Goal: Transaction & Acquisition: Purchase product/service

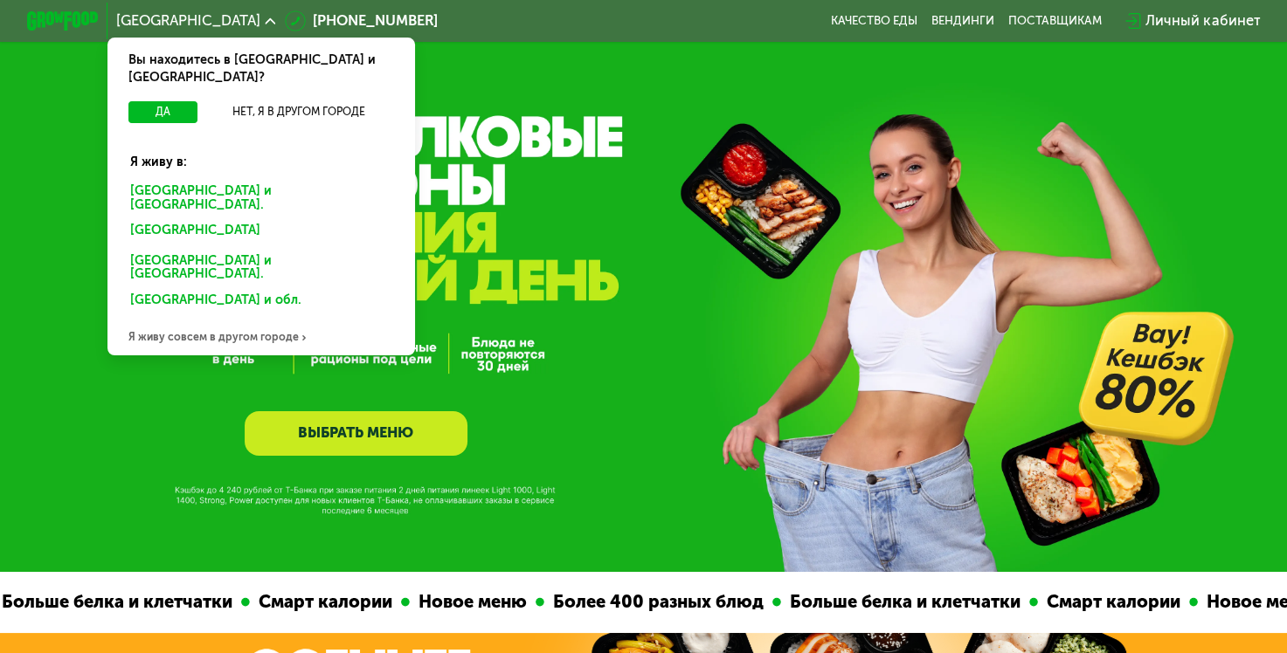
click at [227, 179] on div "[GEOGRAPHIC_DATA] и [GEOGRAPHIC_DATA]." at bounding box center [261, 198] width 286 height 38
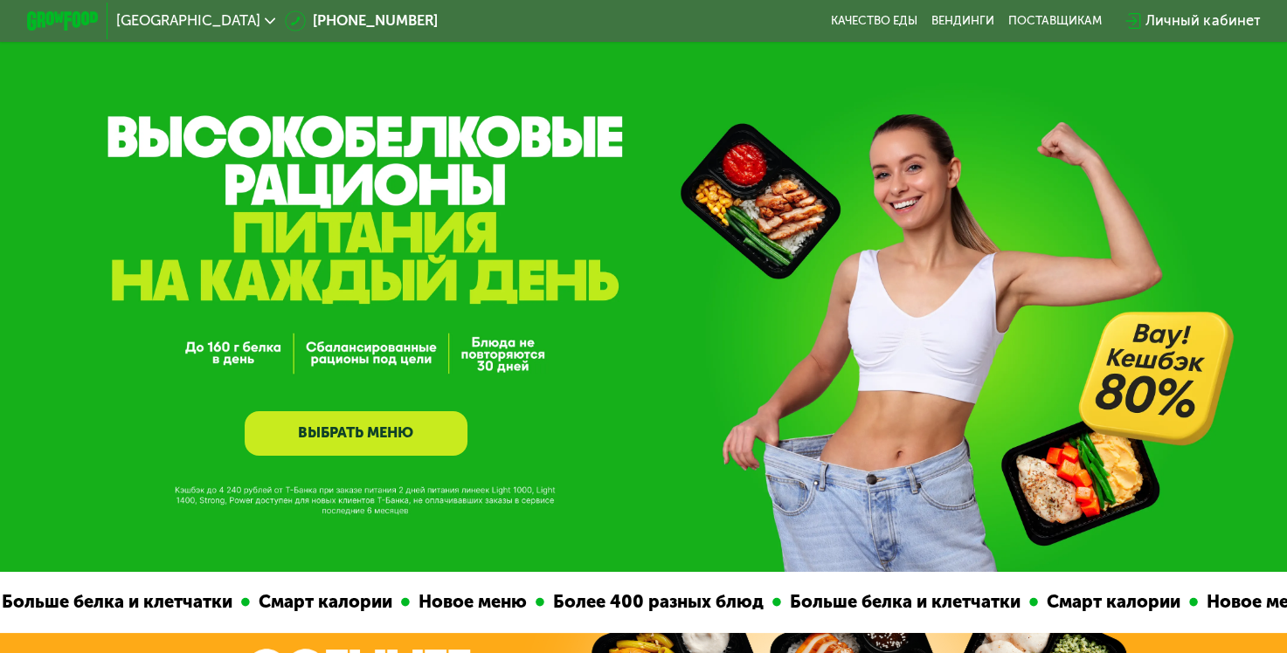
click at [289, 454] on link "ВЫБРАТЬ МЕНЮ" at bounding box center [356, 433] width 223 height 45
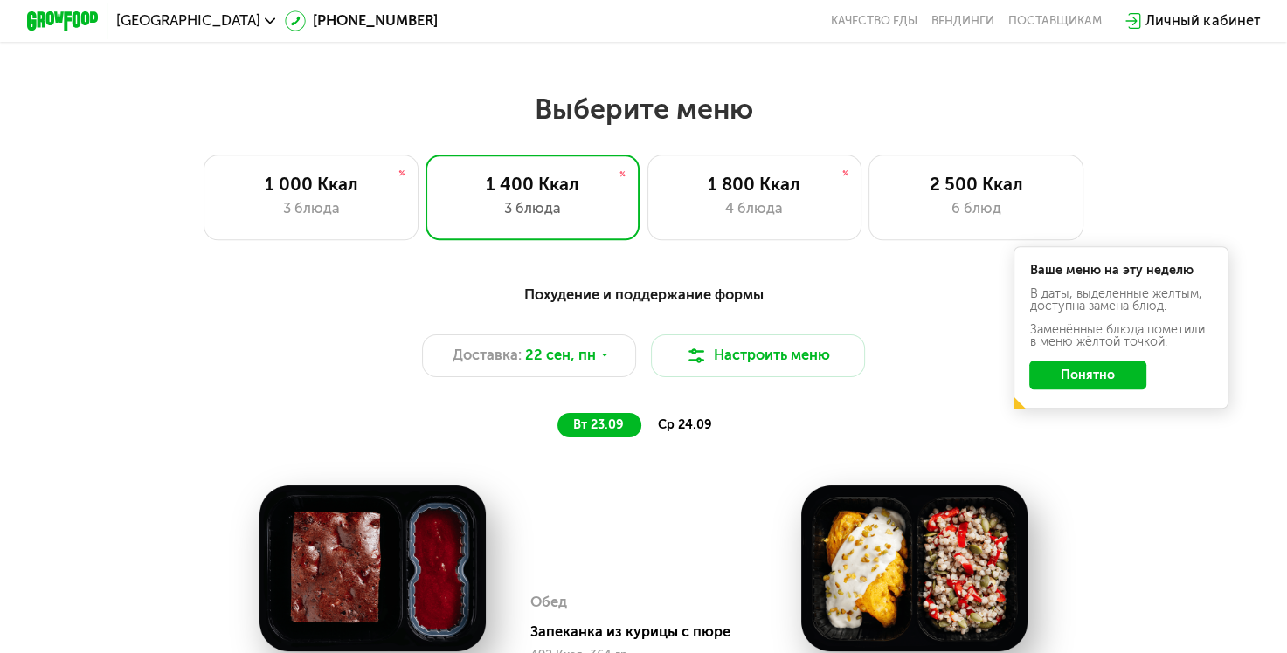
scroll to position [1130, 0]
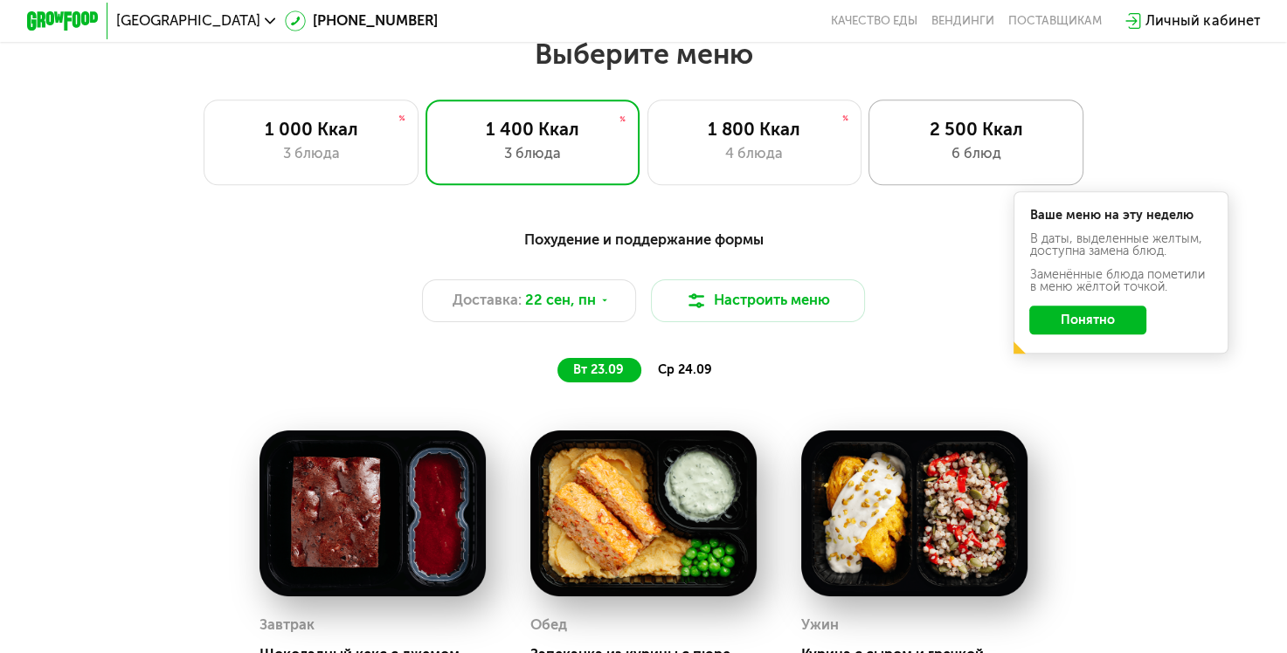
click at [921, 140] on div "2 500 Ккал" at bounding box center [976, 130] width 177 height 22
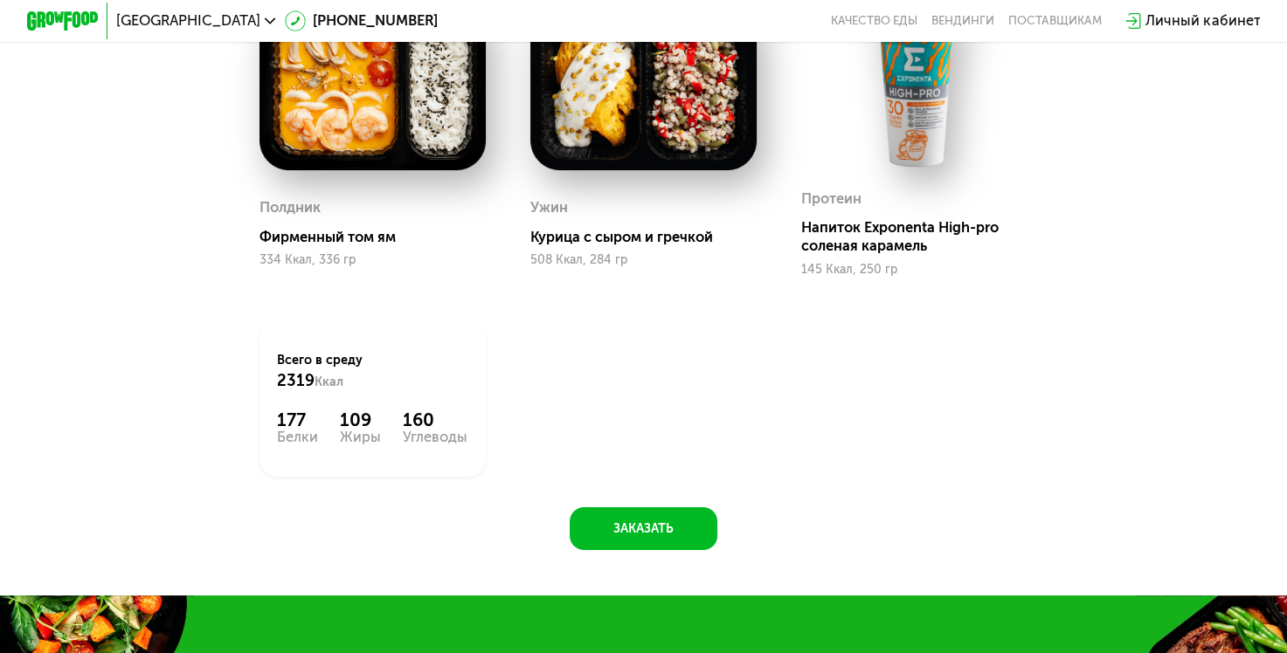
scroll to position [2004, 0]
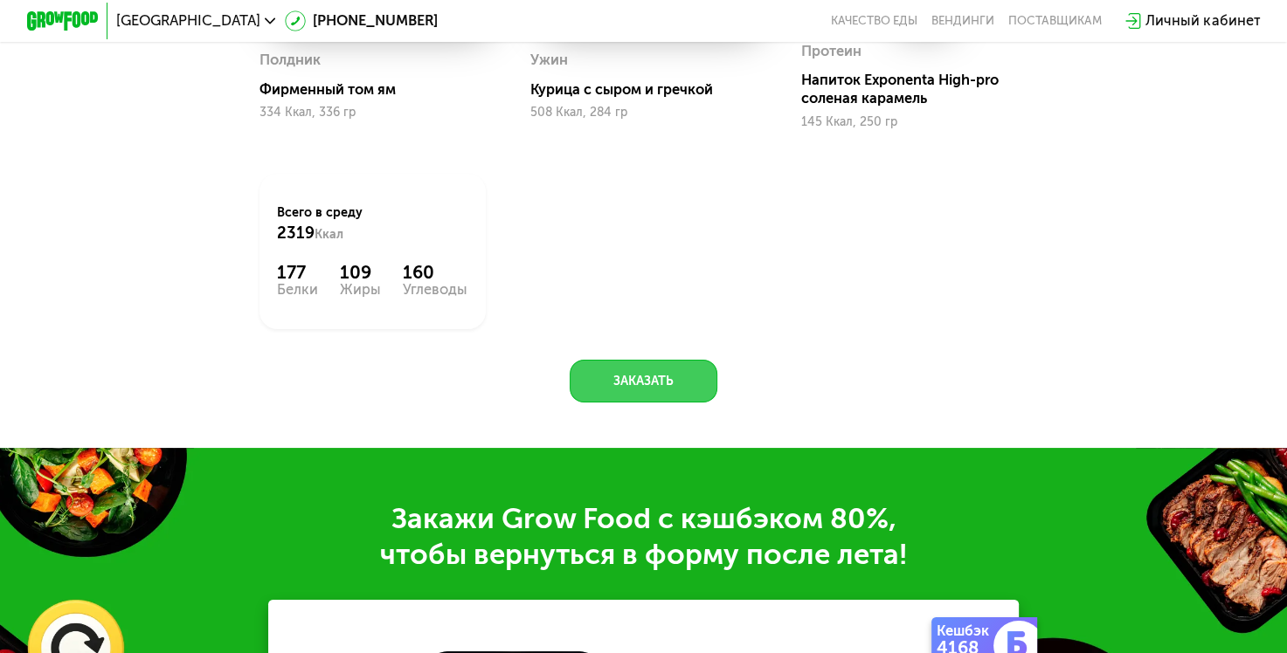
click at [686, 403] on button "Заказать" at bounding box center [644, 381] width 148 height 43
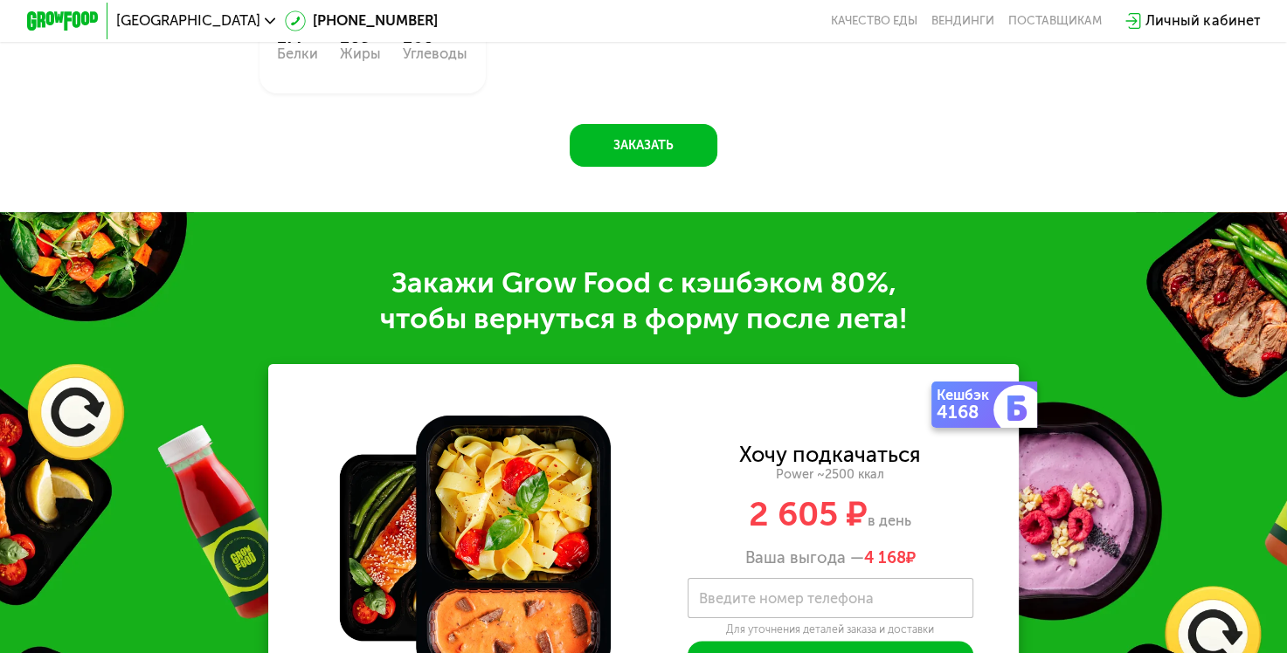
scroll to position [2470, 0]
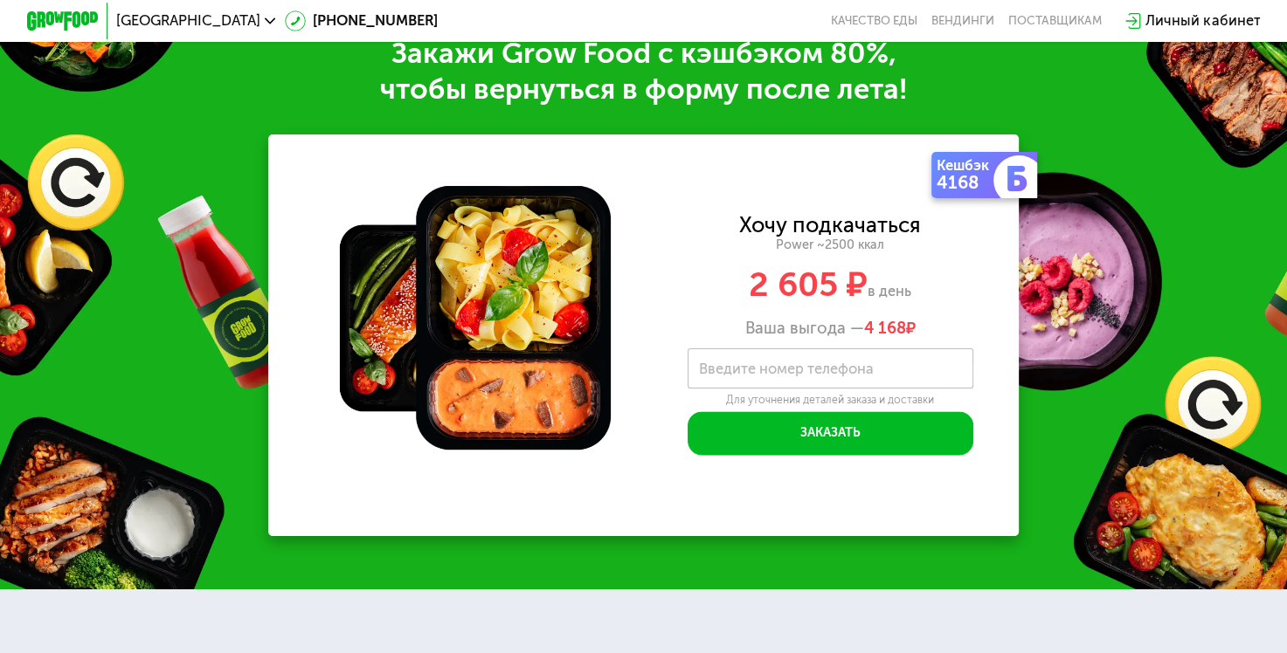
click at [767, 374] on label "Введите номер телефона" at bounding box center [786, 369] width 175 height 10
click at [767, 389] on input "Введите номер телефона" at bounding box center [830, 369] width 286 height 40
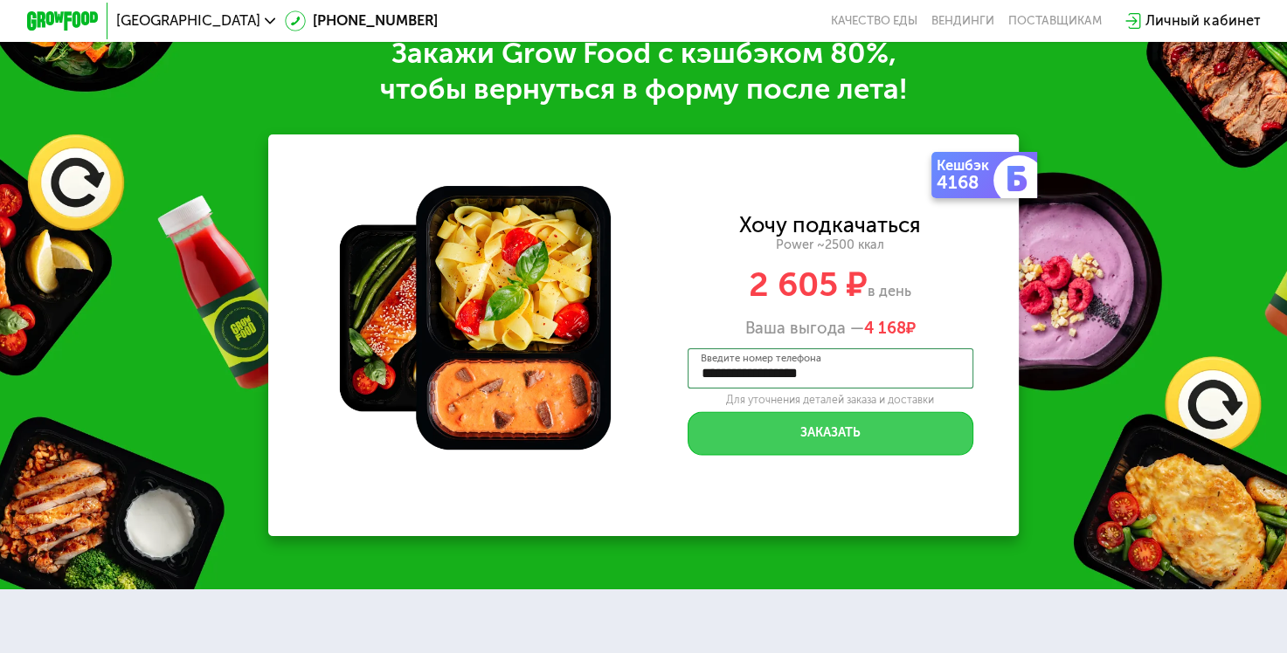
type input "**********"
click at [878, 454] on button "Заказать" at bounding box center [830, 432] width 286 height 43
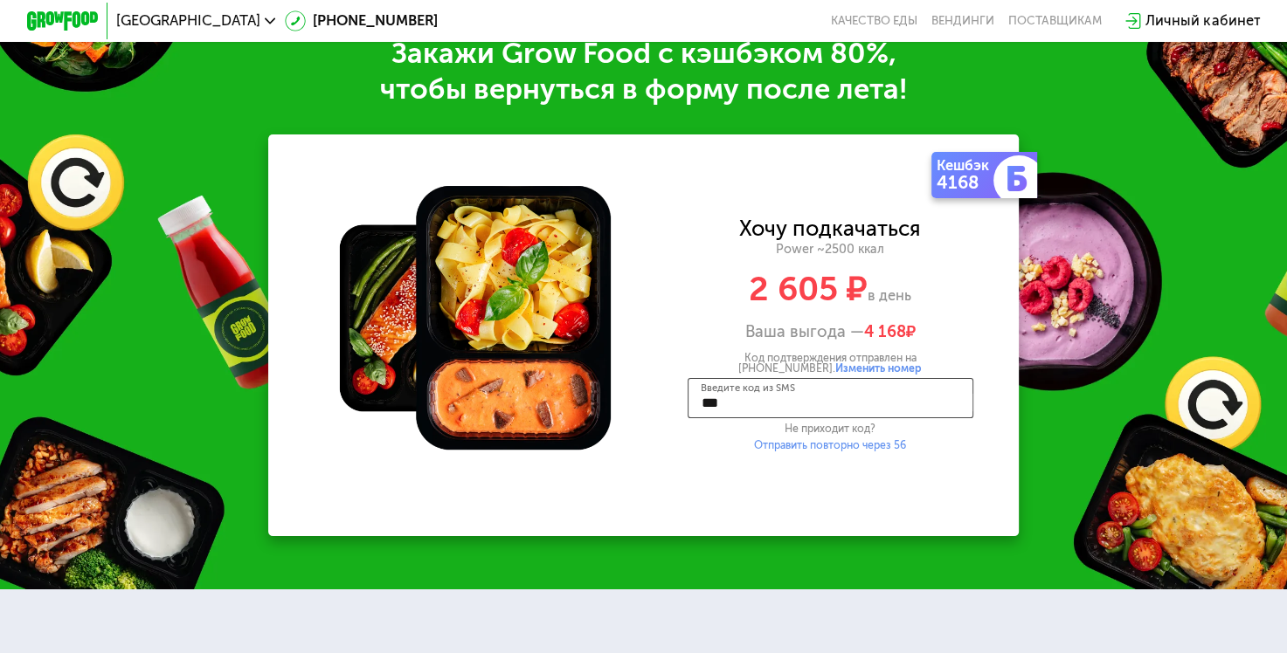
type input "****"
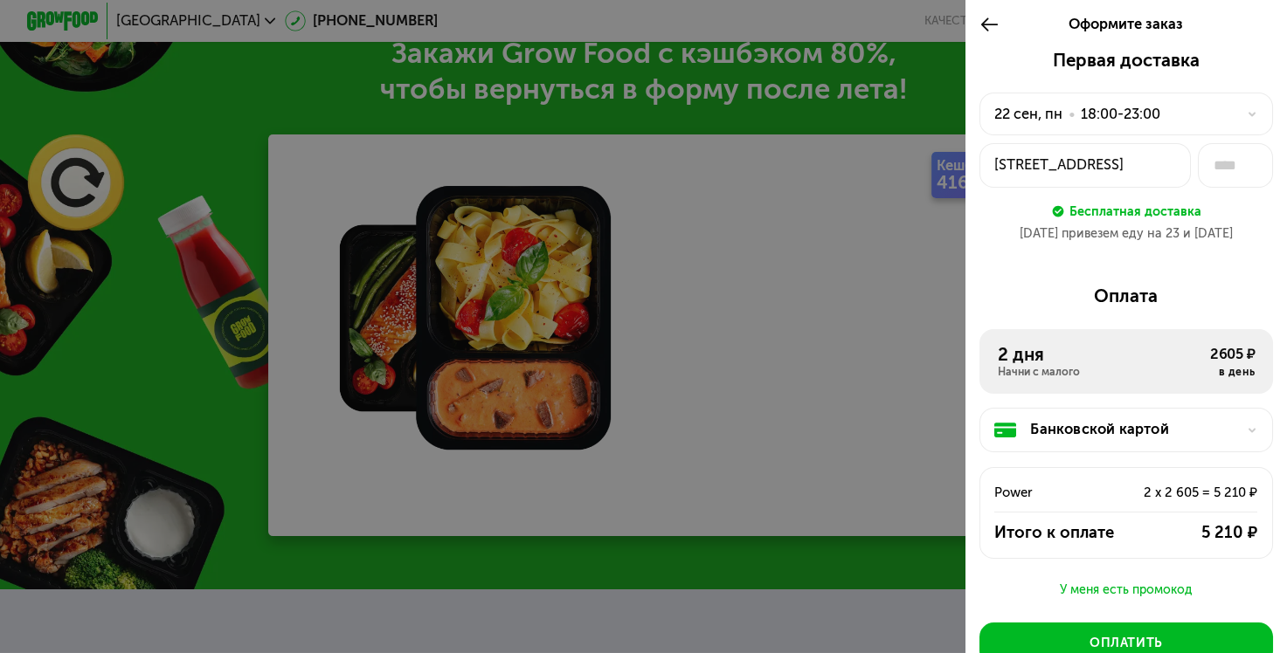
click at [1139, 109] on div "18:00-23:00" at bounding box center [1120, 115] width 79 height 22
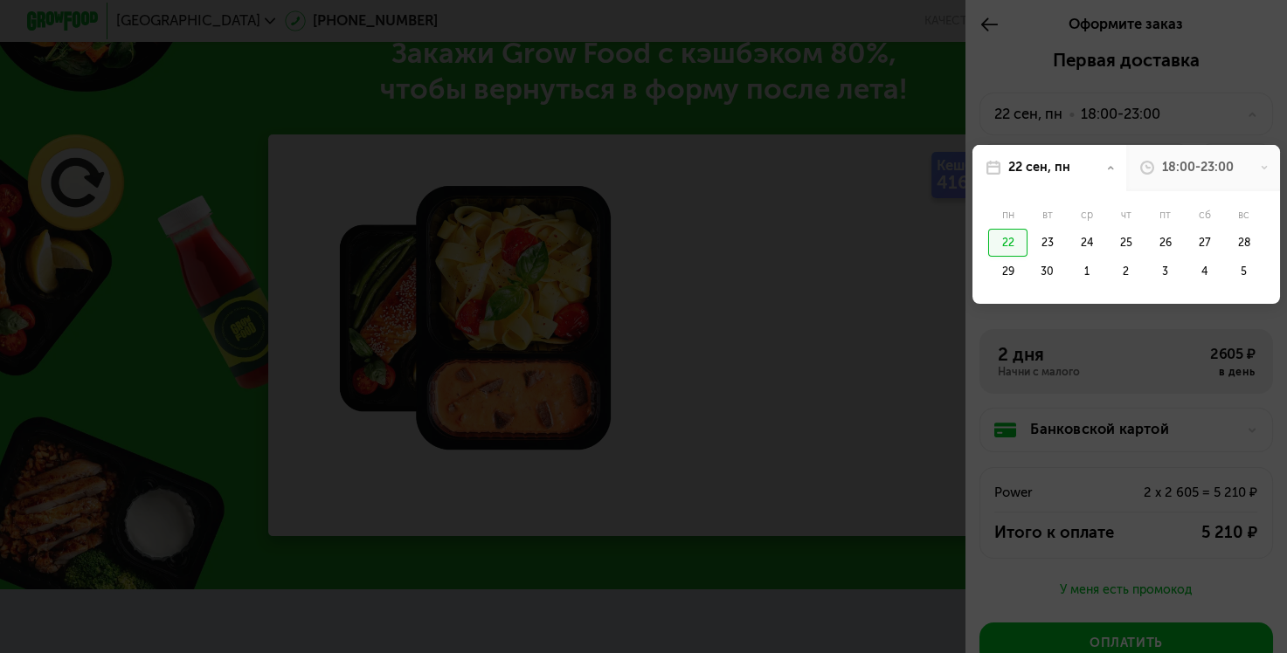
click at [1011, 242] on div "22" at bounding box center [1007, 243] width 39 height 29
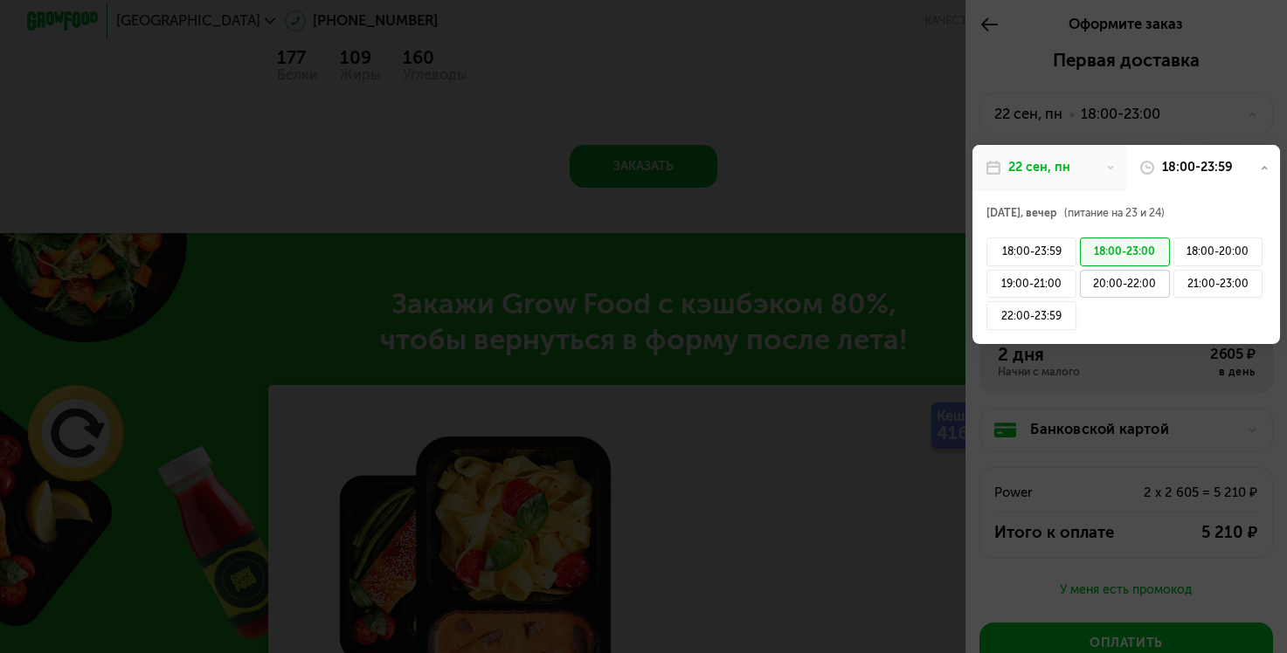
scroll to position [2207, 0]
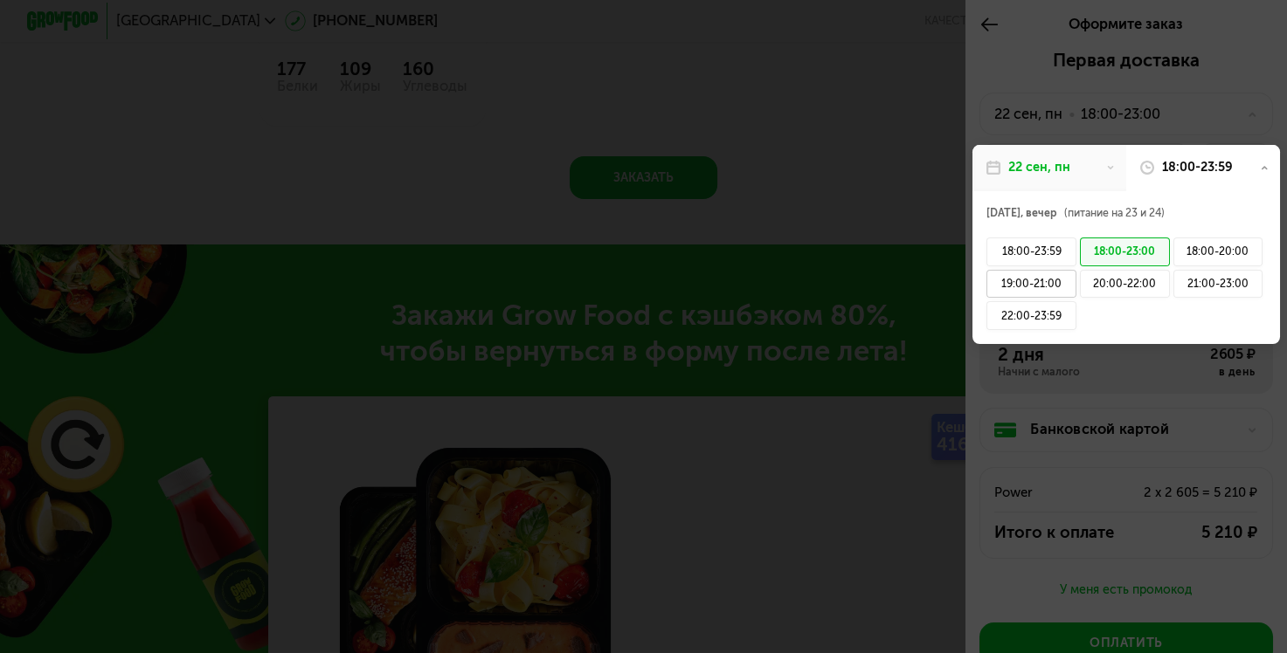
click at [1061, 283] on div "19:00-21:00" at bounding box center [1031, 284] width 90 height 29
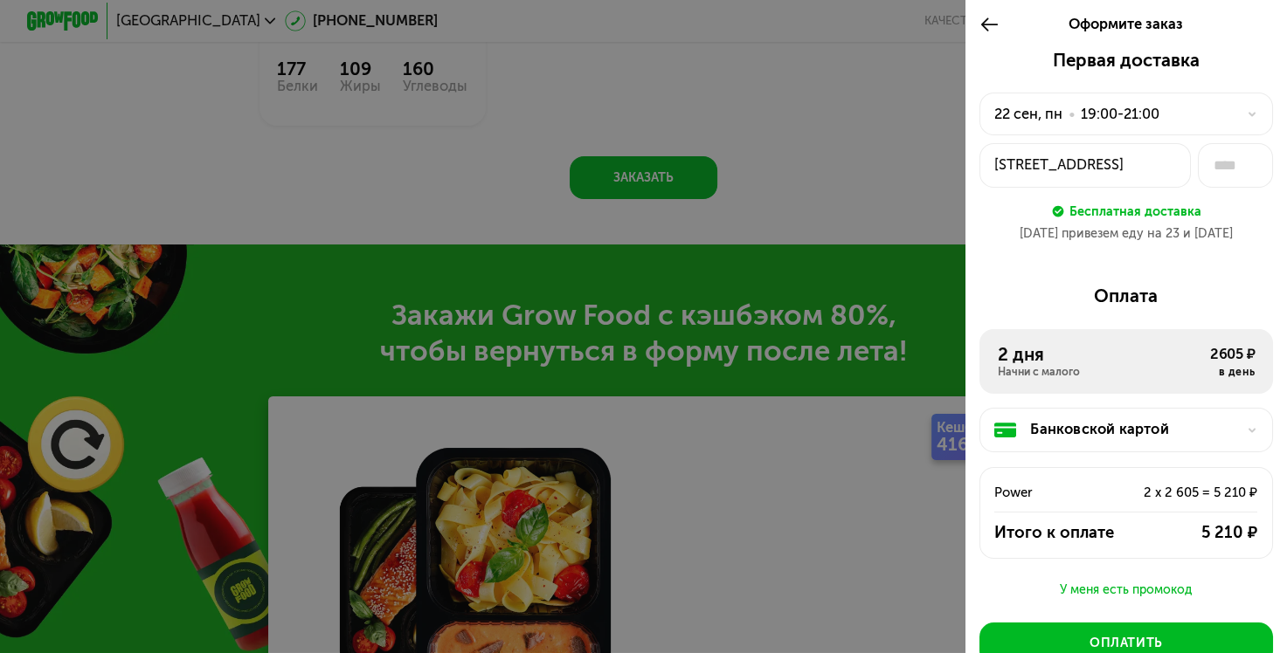
scroll to position [87, 0]
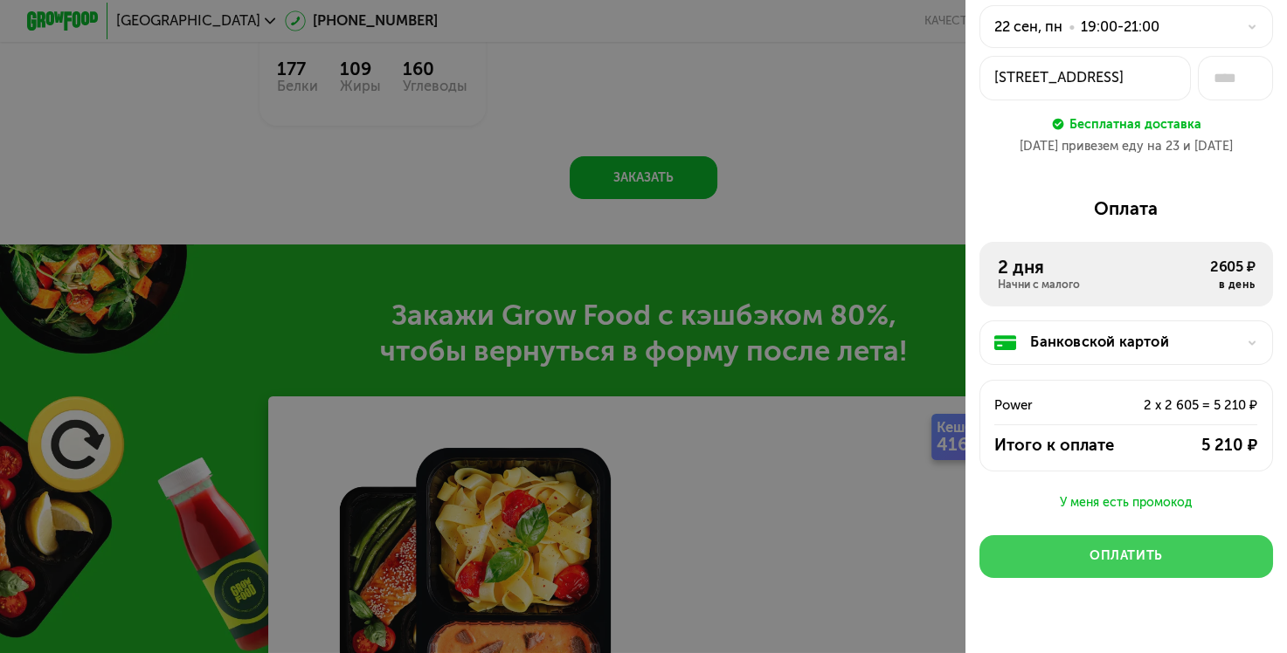
click at [1154, 549] on button "Оплатить" at bounding box center [1126, 556] width 294 height 43
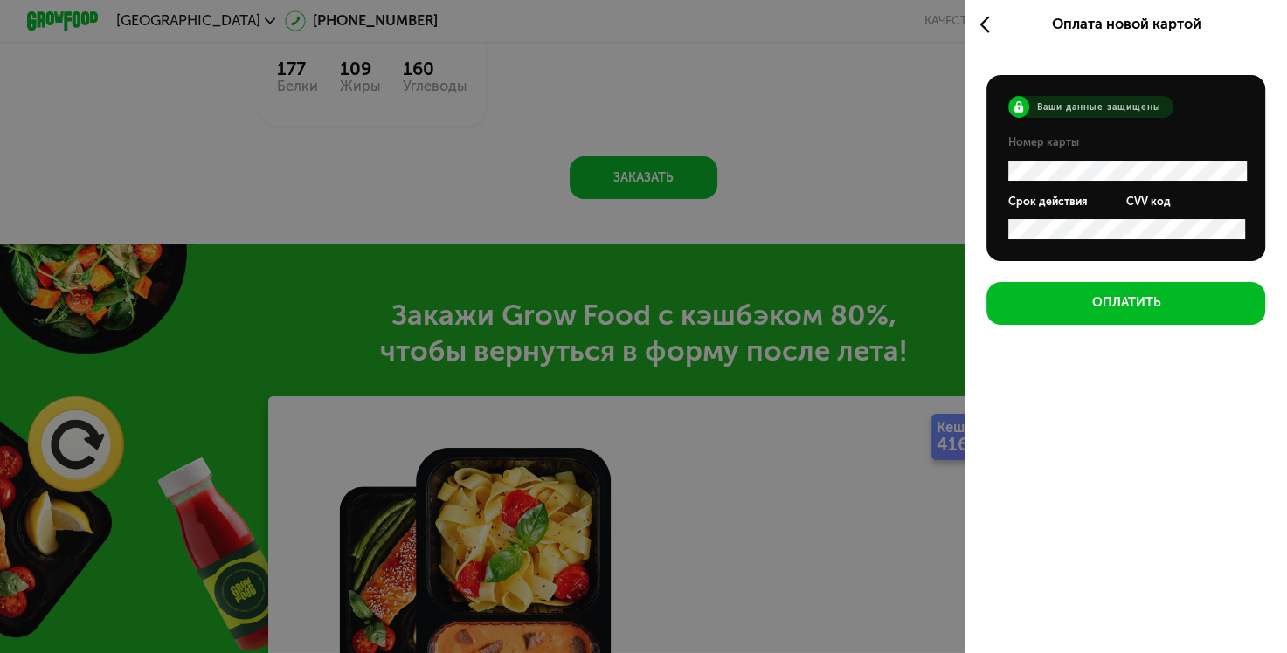
scroll to position [0, 0]
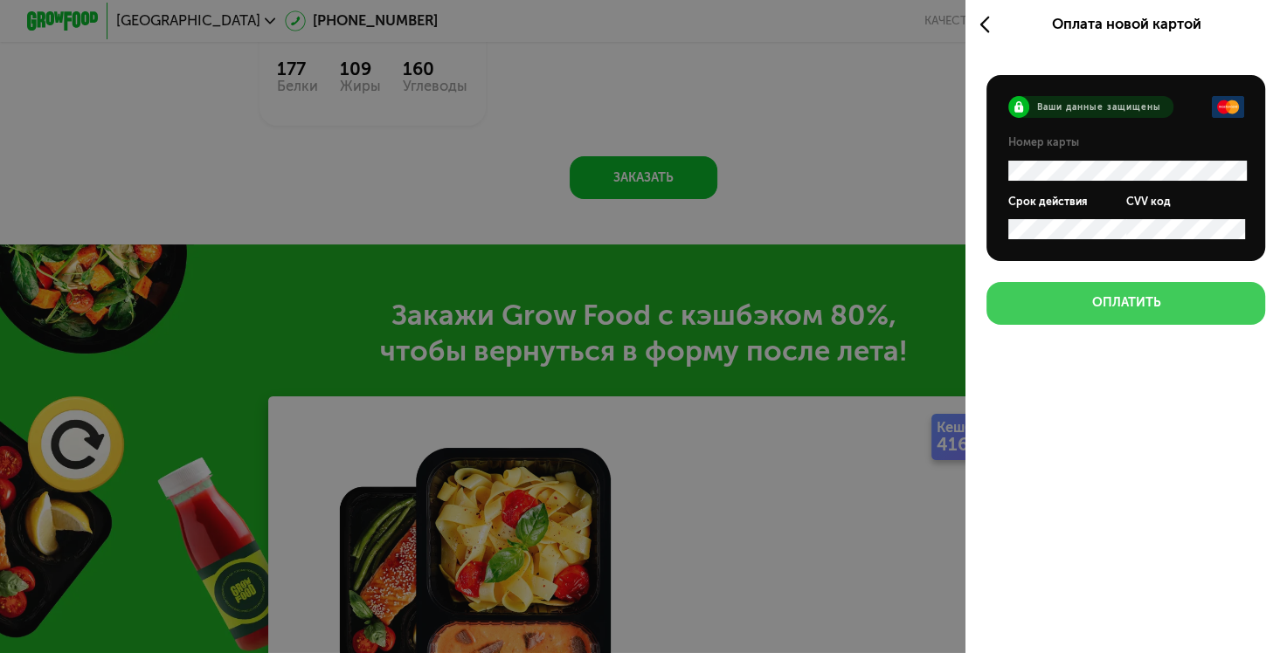
click at [1185, 304] on button "Оплатить" at bounding box center [1125, 303] width 279 height 43
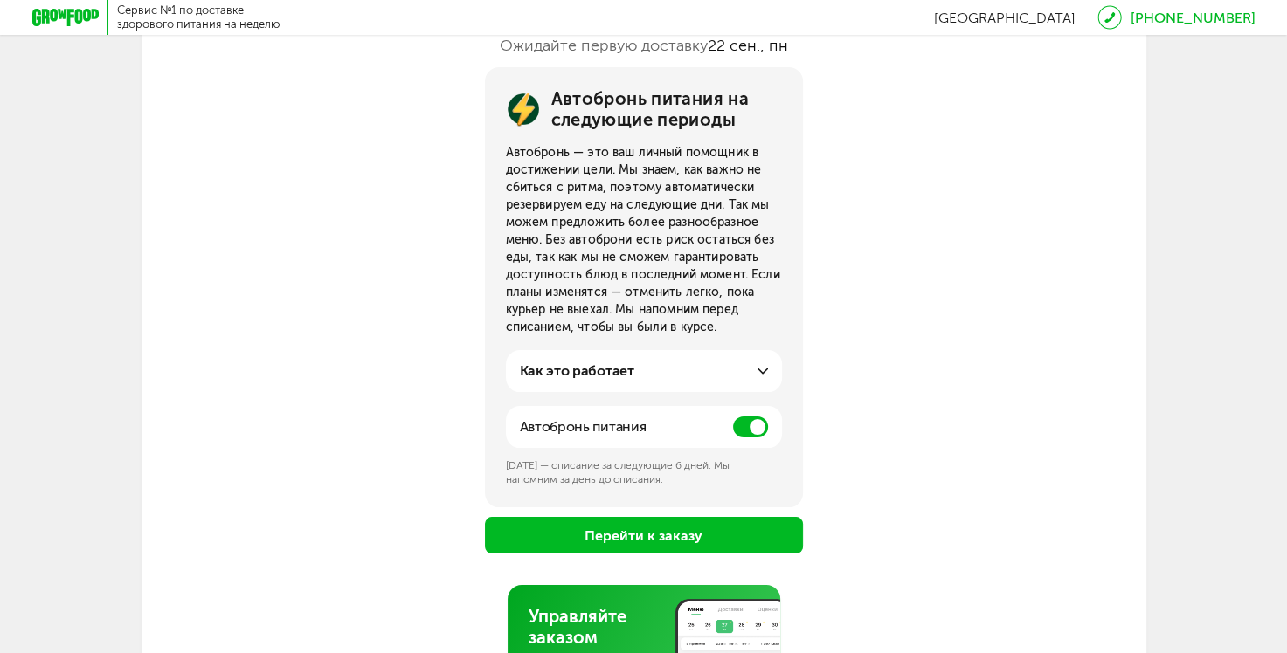
scroll to position [262, 0]
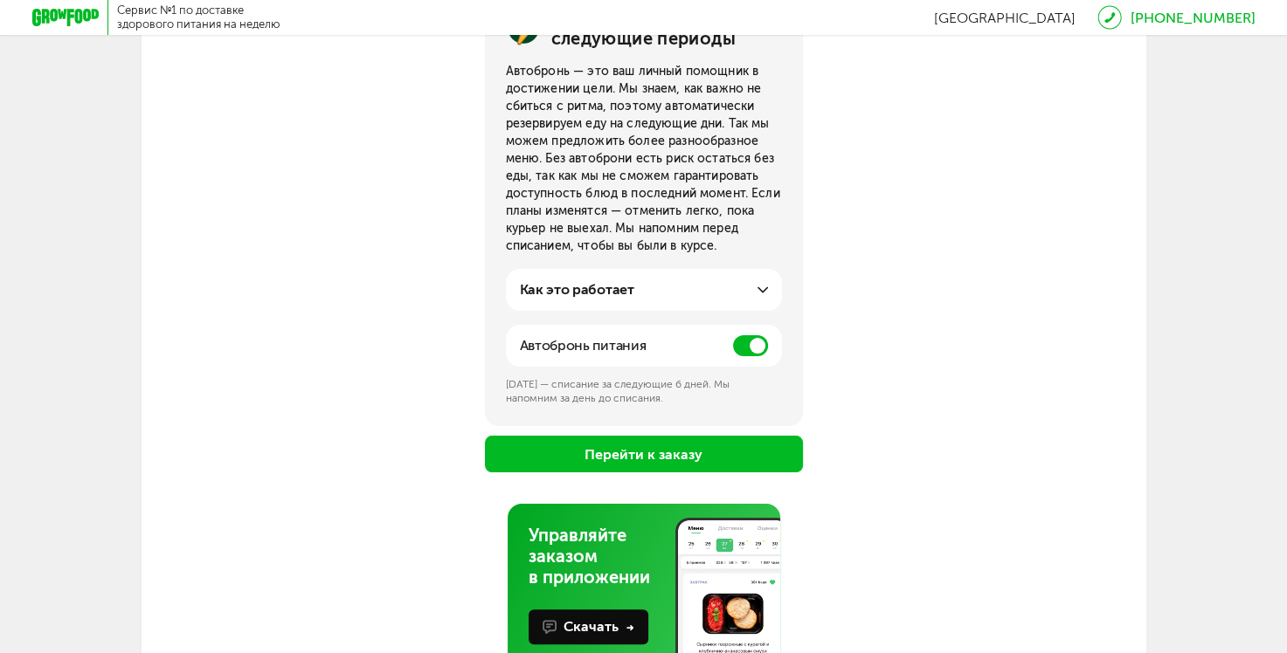
click at [753, 342] on span at bounding box center [750, 345] width 35 height 21
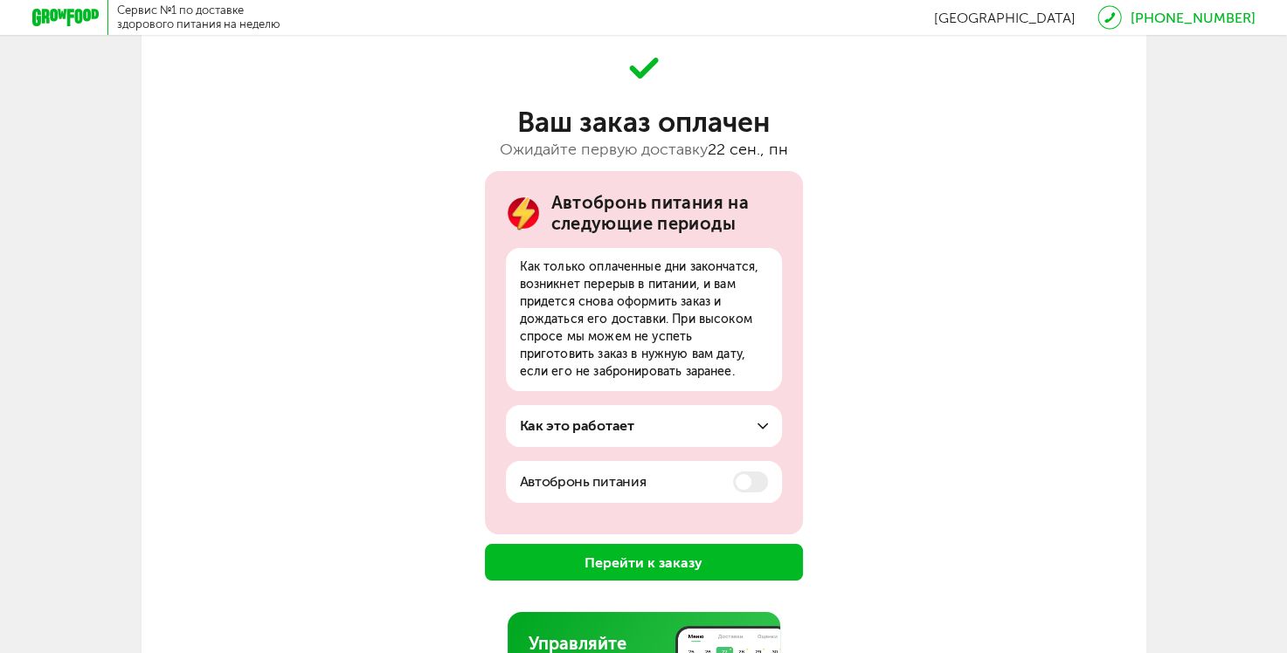
scroll to position [257, 0]
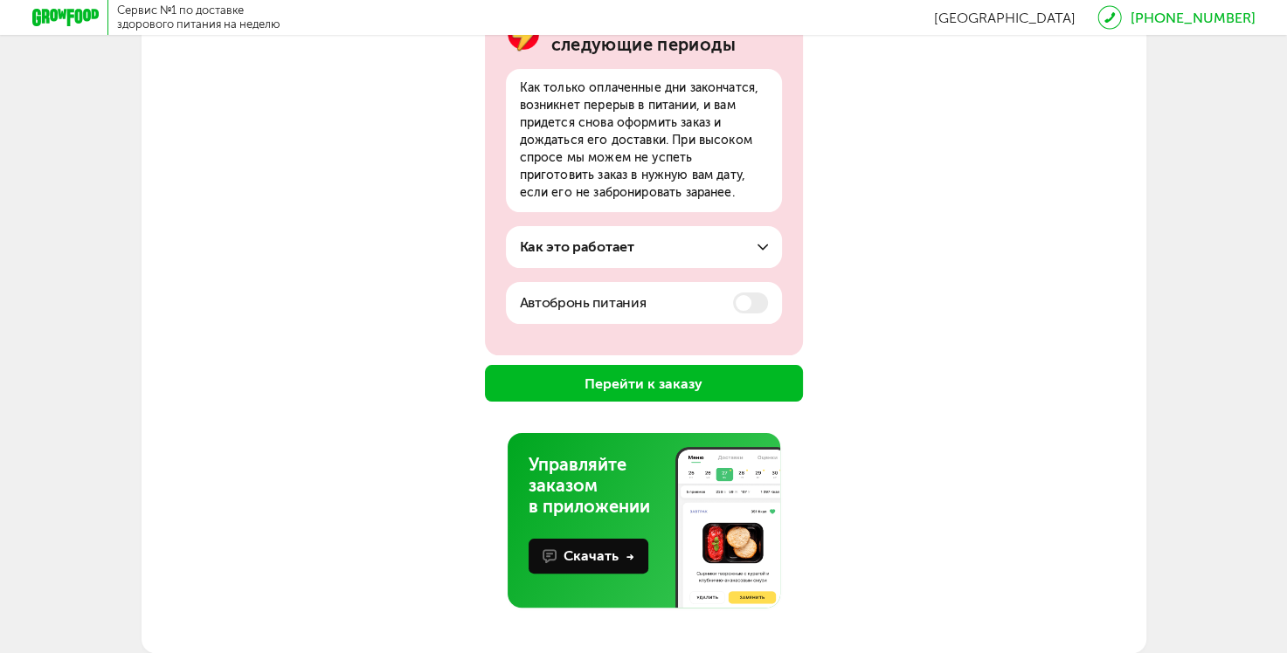
click at [701, 378] on button "Перейти к заказу" at bounding box center [644, 383] width 318 height 37
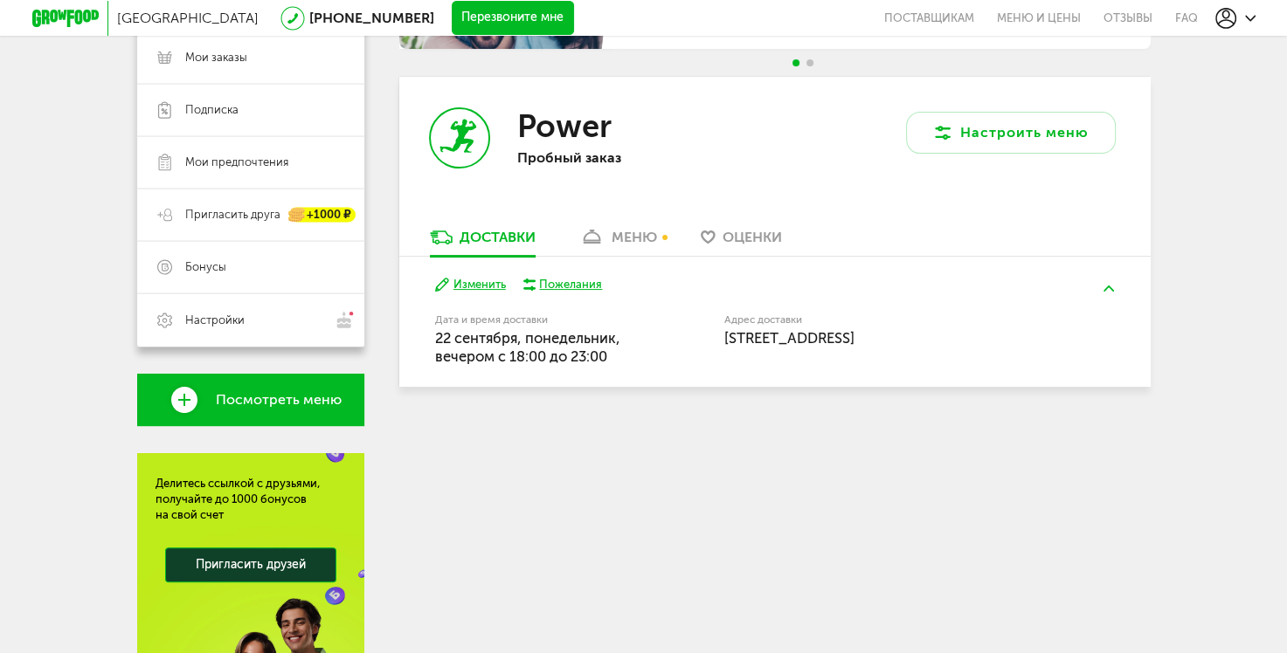
scroll to position [175, 0]
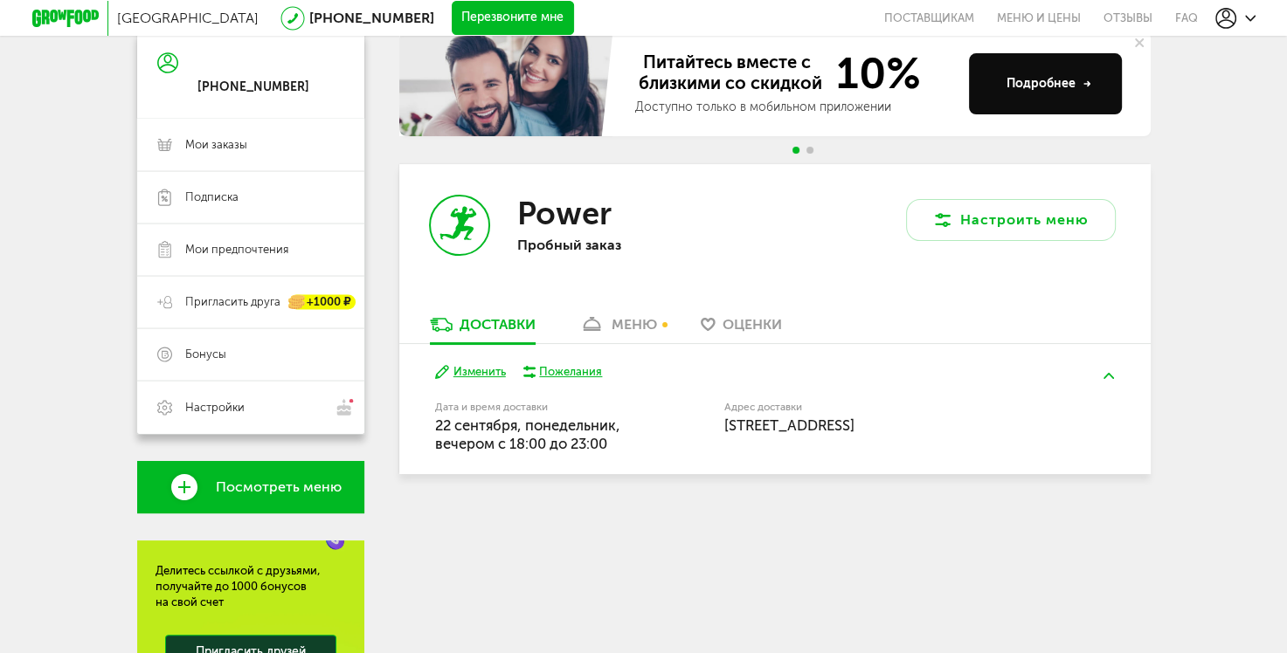
drag, startPoint x: 611, startPoint y: 441, endPoint x: 433, endPoint y: 398, distance: 183.3
click at [433, 398] on div "[DATE] Изменить Пожелания Дата и время доставки [DATE], вечером c 18:00 до 23:0…" at bounding box center [774, 409] width 751 height 130
click at [437, 406] on label "Дата и время доставки" at bounding box center [535, 408] width 200 height 10
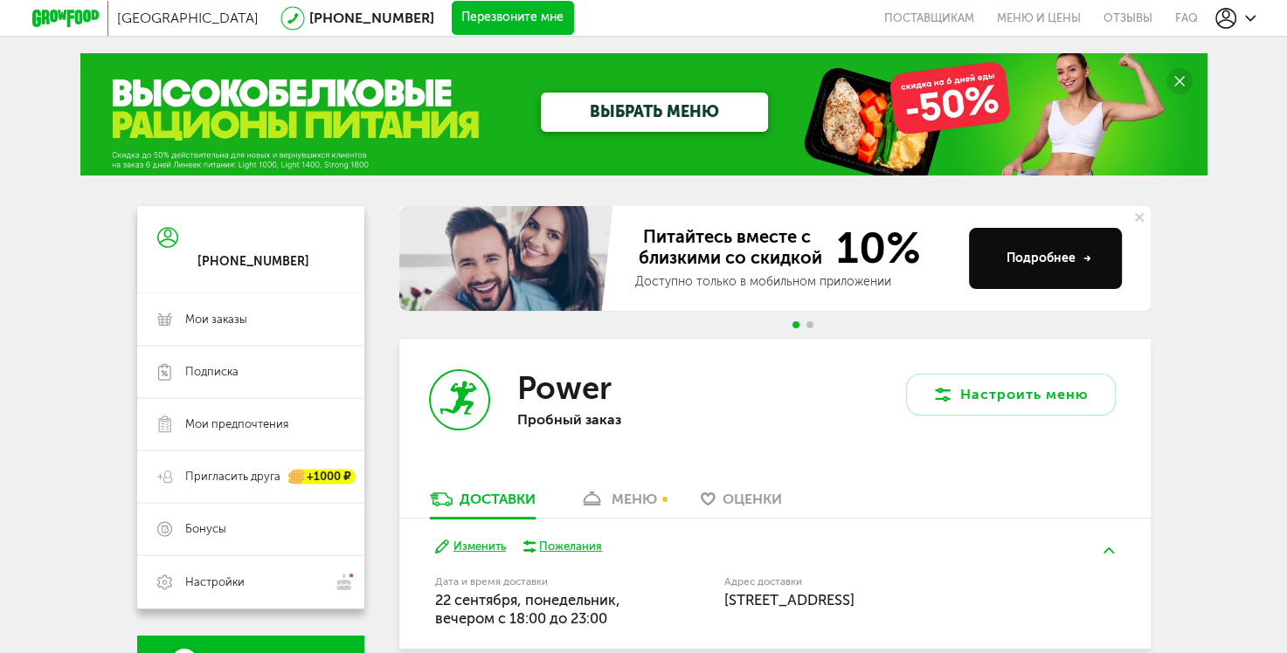
scroll to position [87, 0]
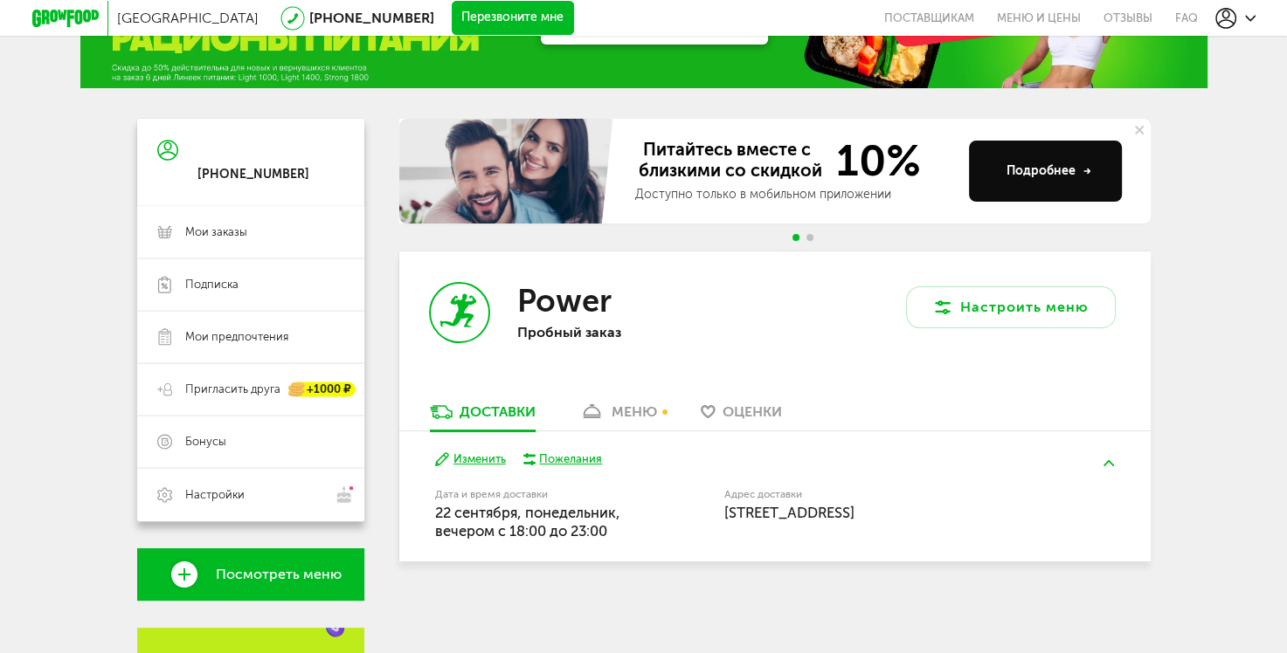
click at [1138, 133] on icon at bounding box center [1139, 130] width 9 height 9
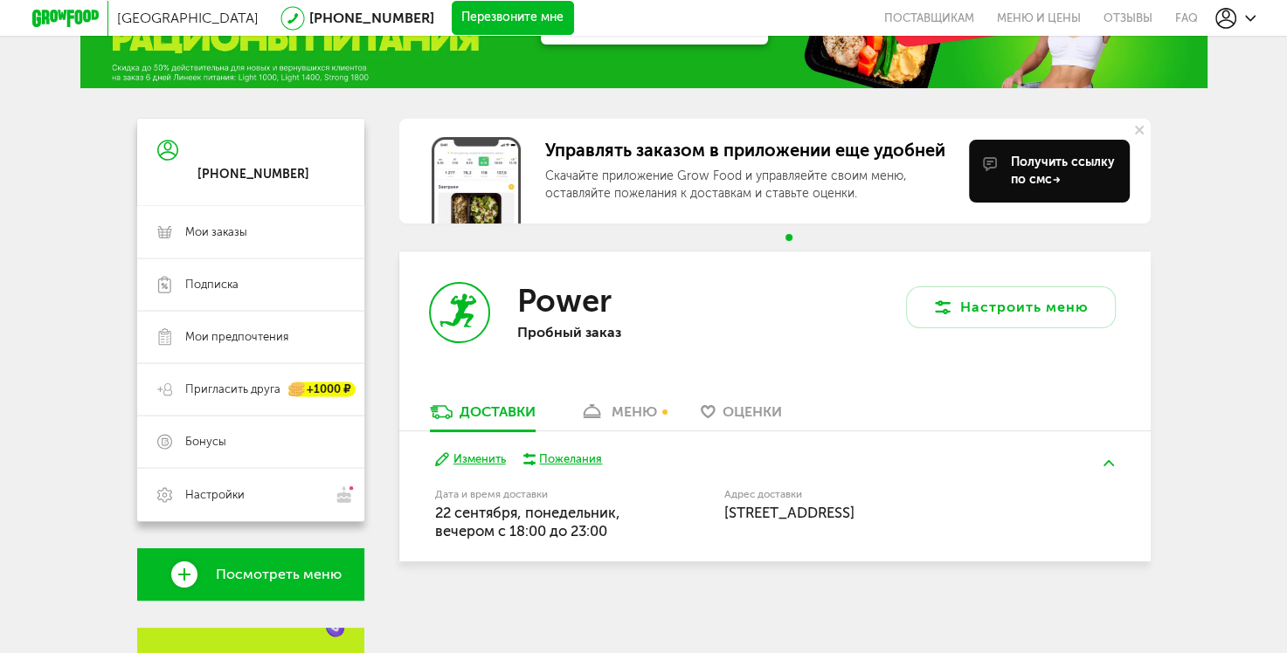
click at [1136, 129] on icon at bounding box center [1139, 130] width 9 height 9
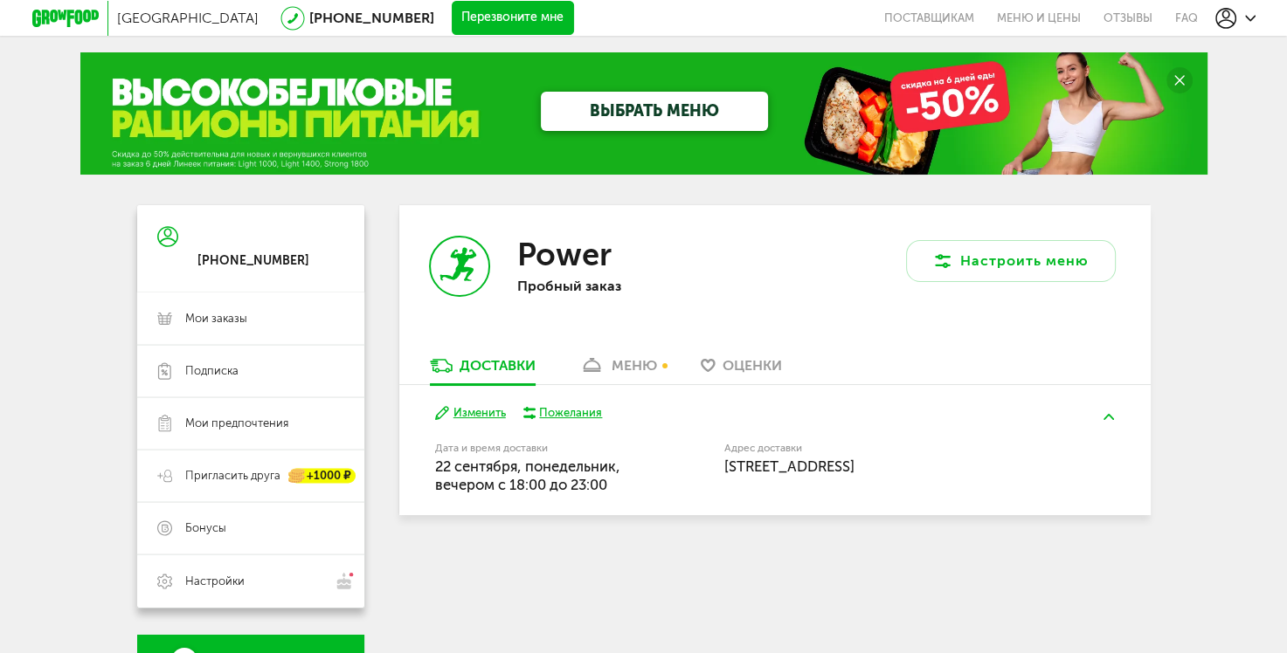
scroll to position [0, 0]
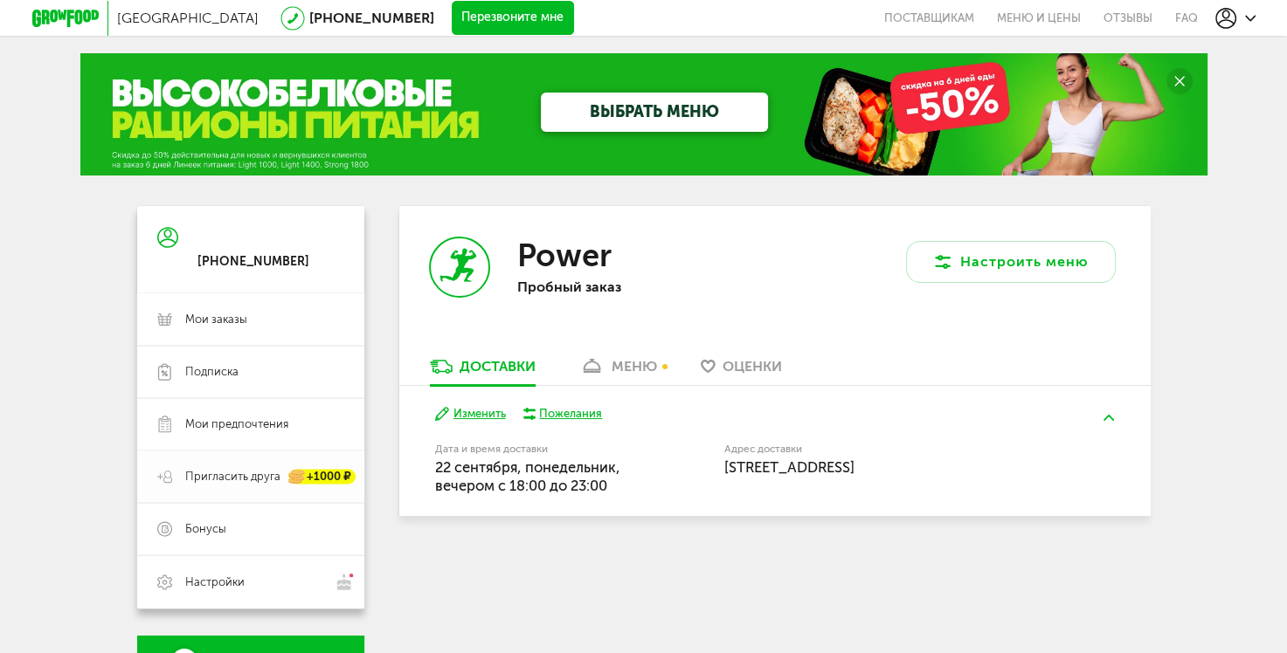
click at [197, 483] on span "Пригласить друга" at bounding box center [232, 477] width 95 height 16
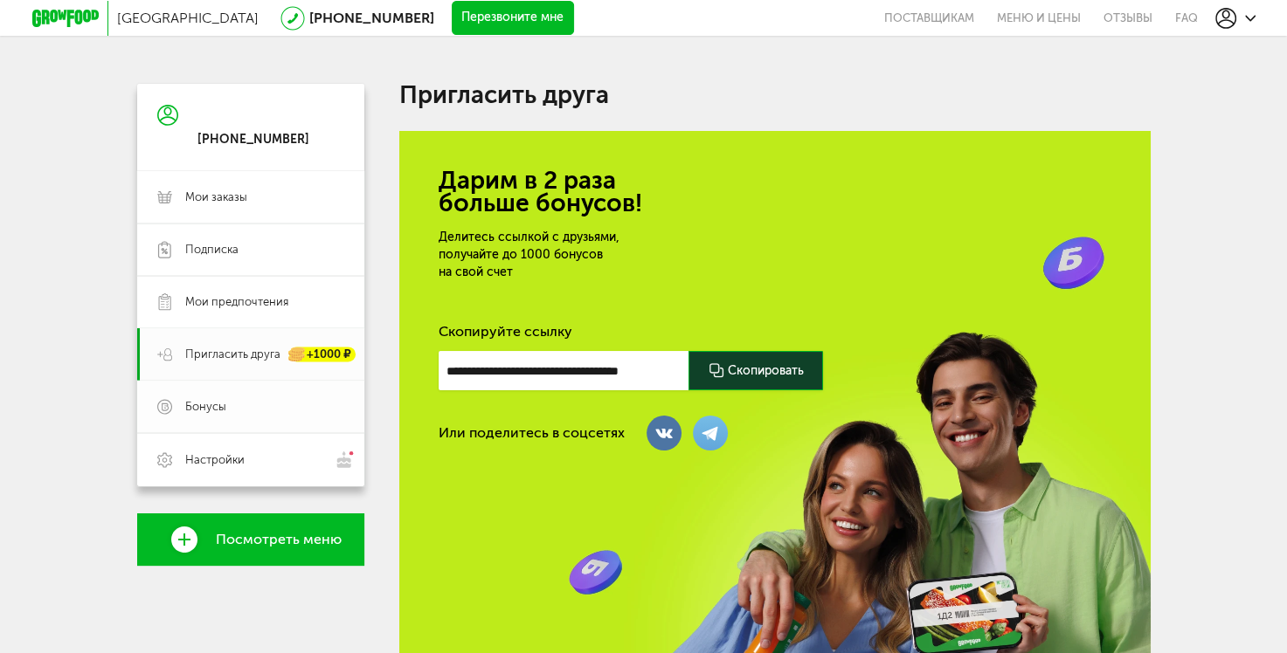
click at [296, 414] on span "Бонусы" at bounding box center [264, 407] width 159 height 16
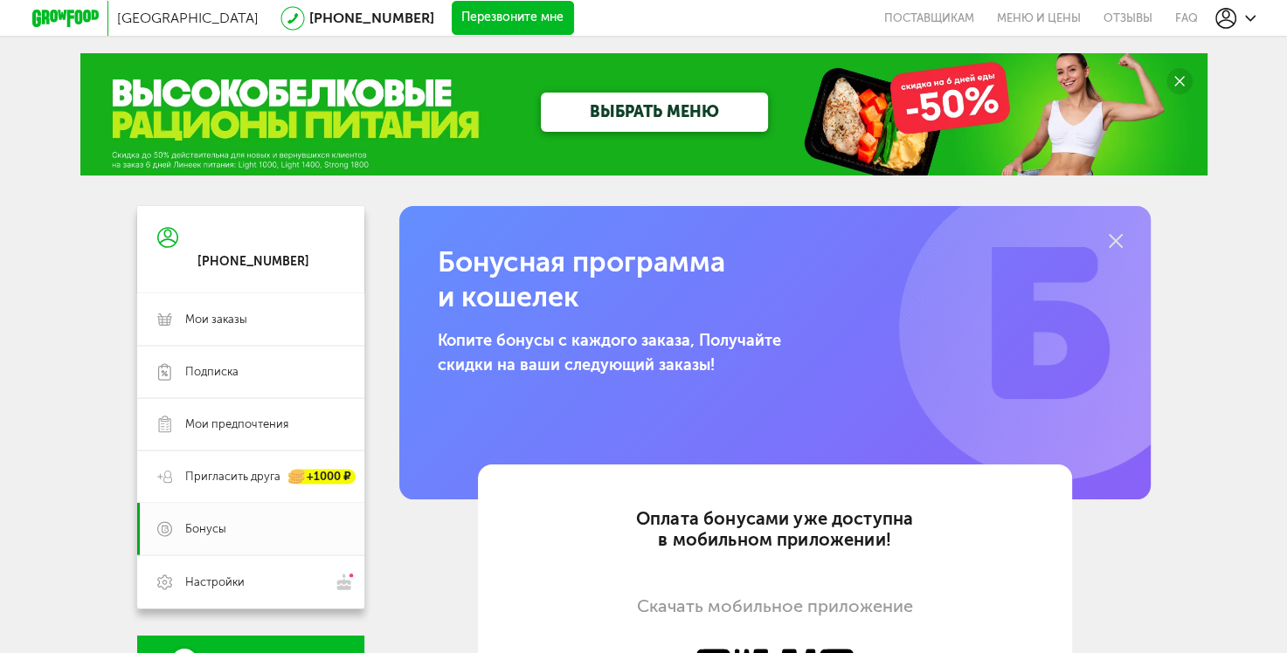
click at [1114, 241] on use at bounding box center [1116, 241] width 14 height 14
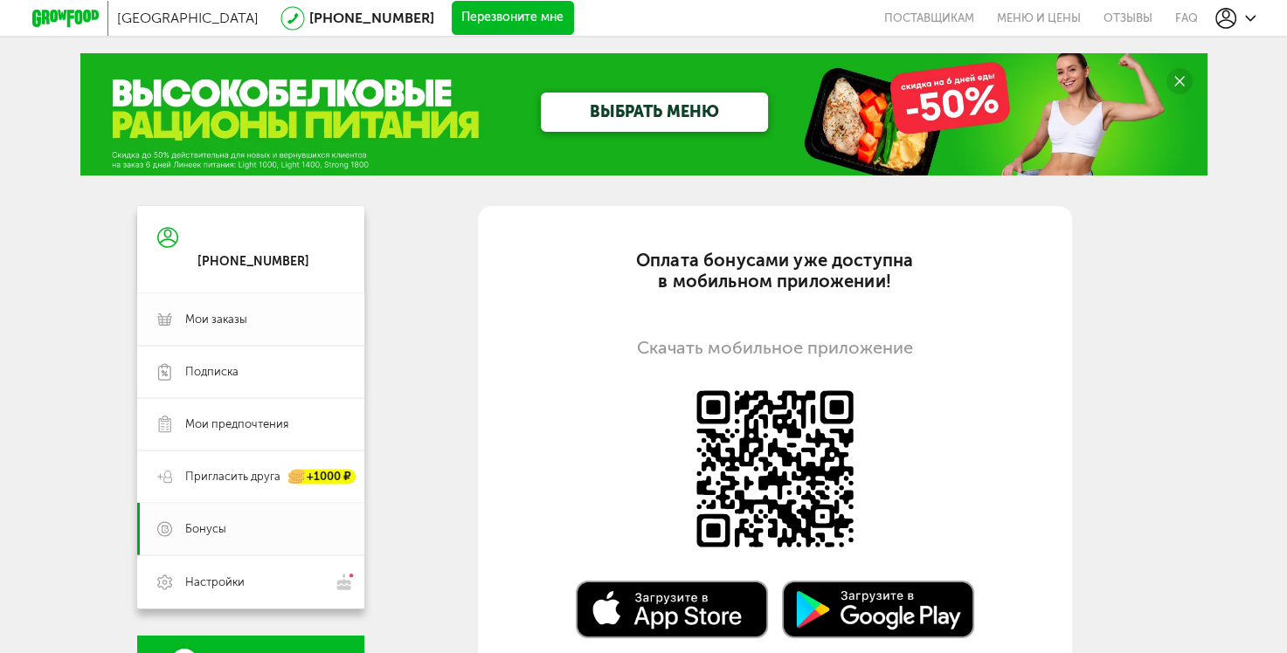
click at [261, 328] on link "Мои заказы" at bounding box center [250, 320] width 227 height 52
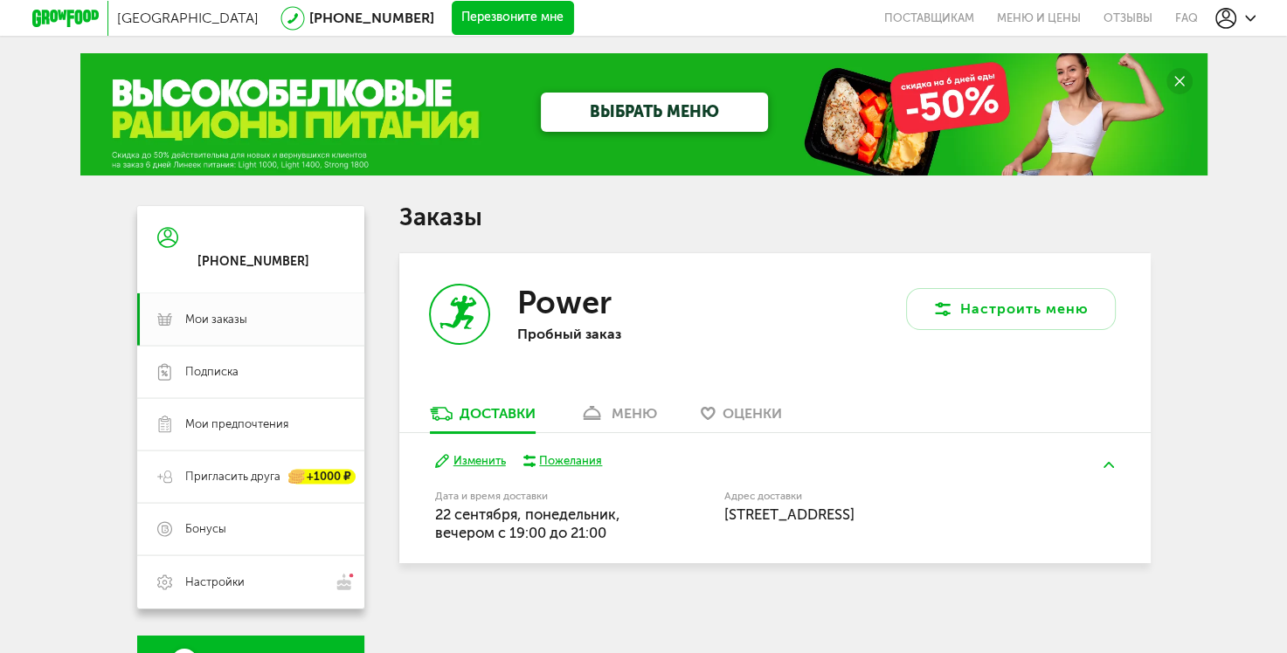
click at [655, 418] on div "меню" at bounding box center [633, 413] width 45 height 17
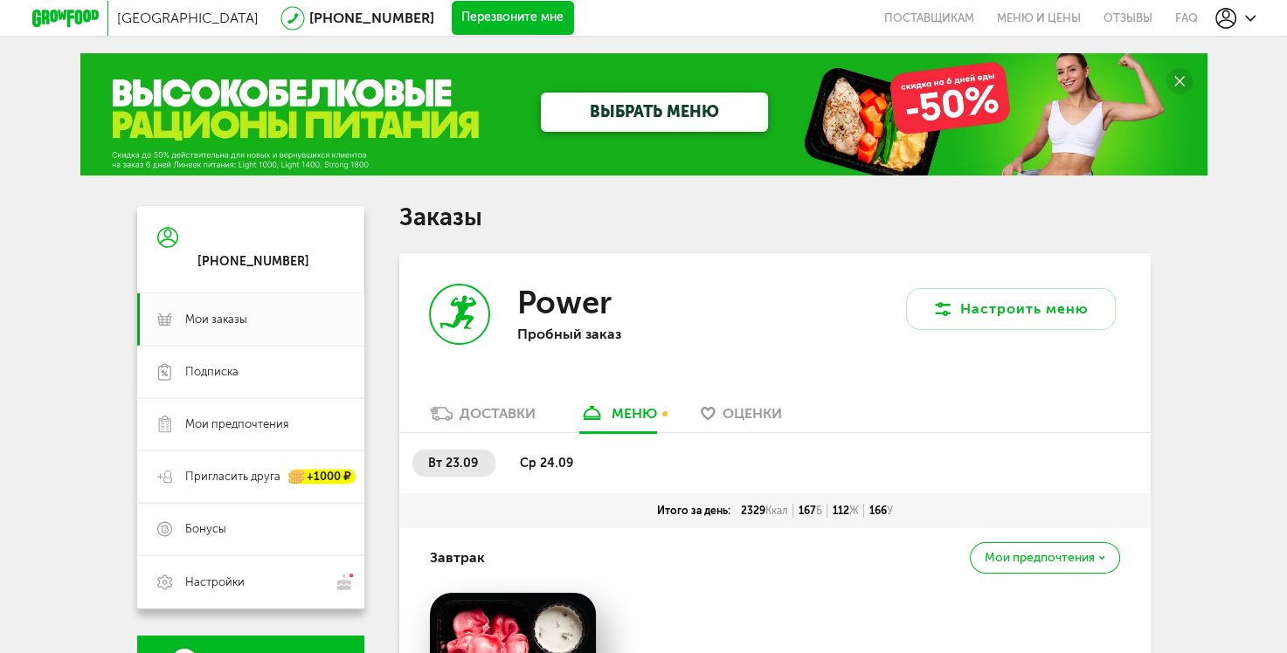
click at [608, 116] on link "ВЫБРАТЬ МЕНЮ" at bounding box center [654, 112] width 227 height 39
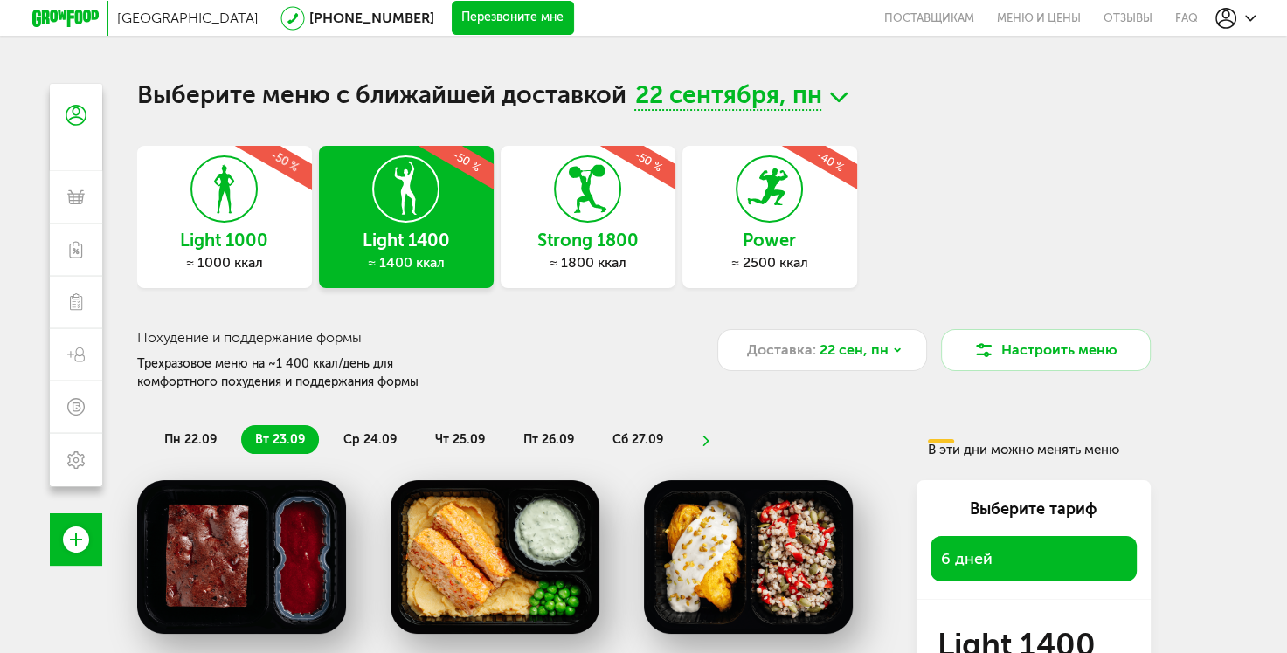
click at [755, 186] on icon at bounding box center [769, 189] width 64 height 66
click at [629, 232] on h3 "Strong 1800" at bounding box center [588, 240] width 175 height 19
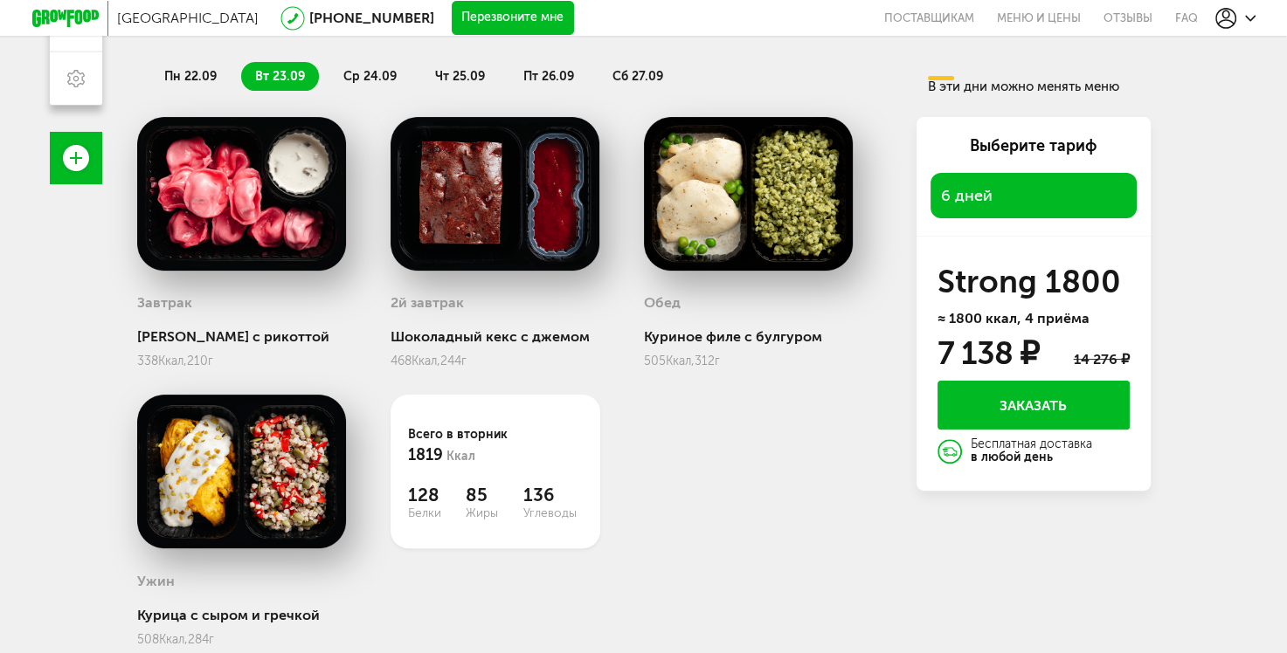
scroll to position [412, 0]
